Goal: Find contact information: Find contact information

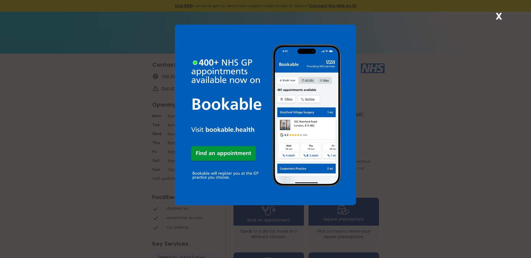
click at [502, 16] on div "X" at bounding box center [498, 18] width 11 height 11
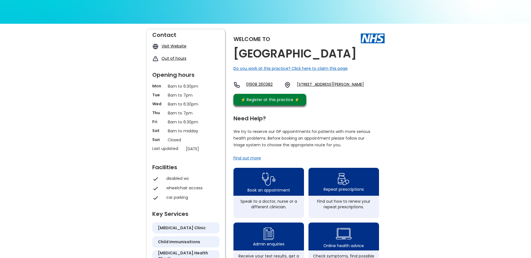
scroll to position [28, 0]
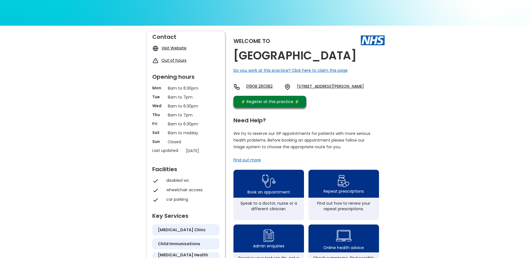
drag, startPoint x: 233, startPoint y: 55, endPoint x: 352, endPoint y: 55, distance: 119.5
click at [352, 55] on h2 "[GEOGRAPHIC_DATA]" at bounding box center [294, 56] width 123 height 13
copy h2 "[GEOGRAPHIC_DATA]"
click at [354, 111] on div "Welcome to [GEOGRAPHIC_DATA] Do you work at this practice? Click here to claim …" at bounding box center [308, 70] width 151 height 79
drag, startPoint x: 392, startPoint y: 86, endPoint x: 307, endPoint y: 95, distance: 85.3
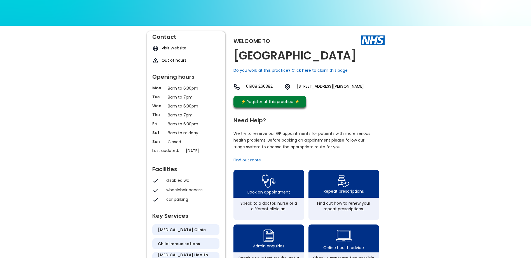
click at [307, 95] on div "Welcome to [GEOGRAPHIC_DATA] Do you work at this practice? Click here to claim …" at bounding box center [265, 243] width 531 height 435
drag, startPoint x: 307, startPoint y: 95, endPoint x: 391, endPoint y: 105, distance: 84.0
click at [412, 104] on div "Welcome to [GEOGRAPHIC_DATA] Do you work at this practice? Click here to claim …" at bounding box center [265, 243] width 531 height 435
drag, startPoint x: 338, startPoint y: 103, endPoint x: 306, endPoint y: 86, distance: 35.8
click at [306, 86] on div "01908 [STREET_ADDRESS][PERSON_NAME]" at bounding box center [298, 89] width 130 height 10
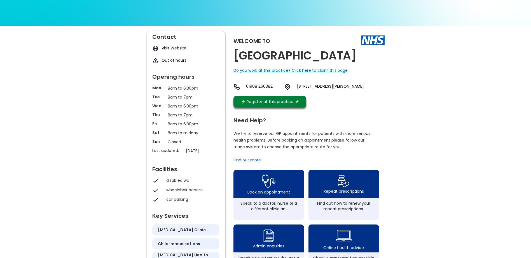
copy link "[STREET_ADDRESS][PERSON_NAME]"
